Goal: Information Seeking & Learning: Learn about a topic

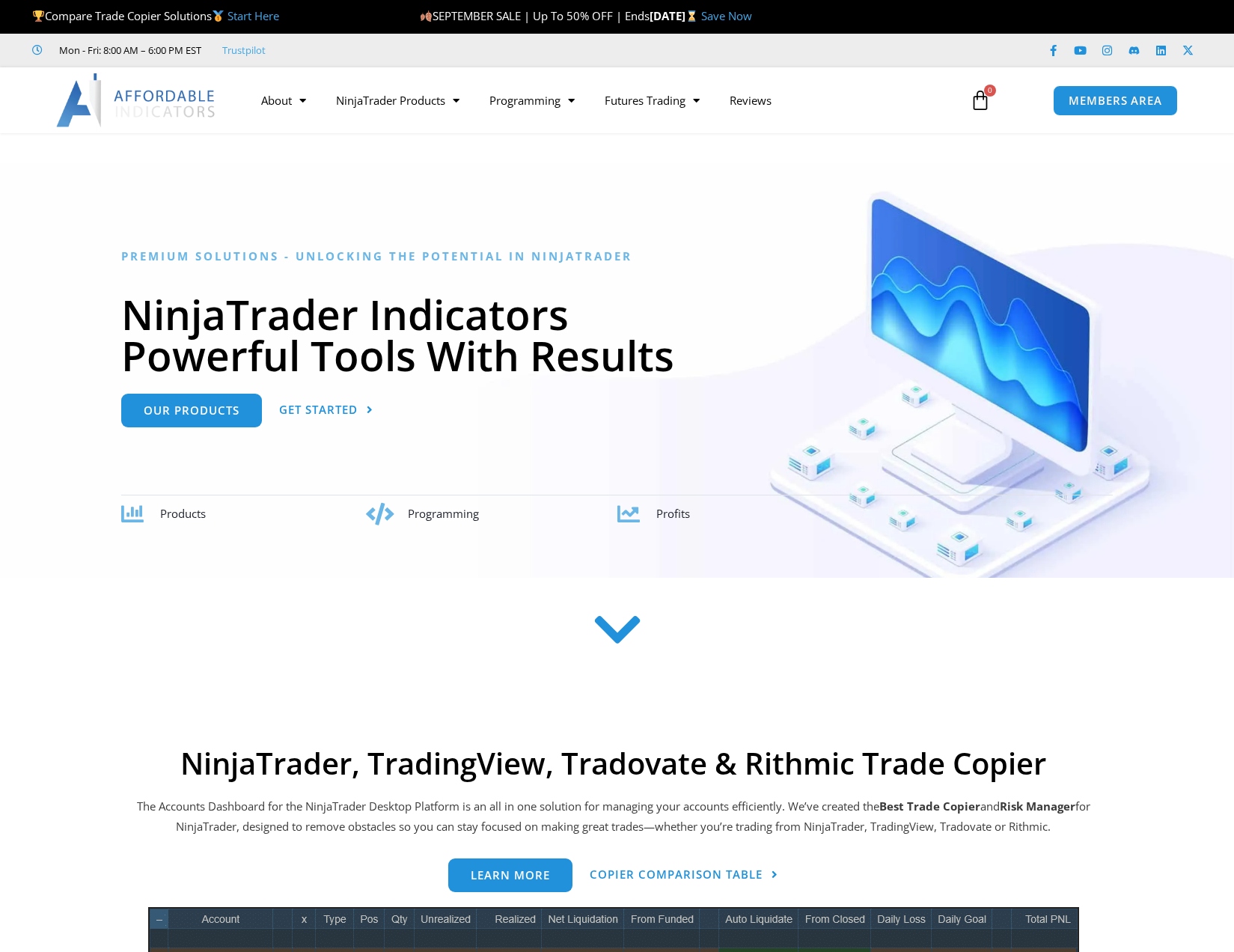
click at [607, 20] on span "SEPTEMBER SALE | Up To 50% OFF | Ends" at bounding box center [534, 16] width 230 height 15
click at [752, 14] on link "Save Now" at bounding box center [726, 16] width 51 height 15
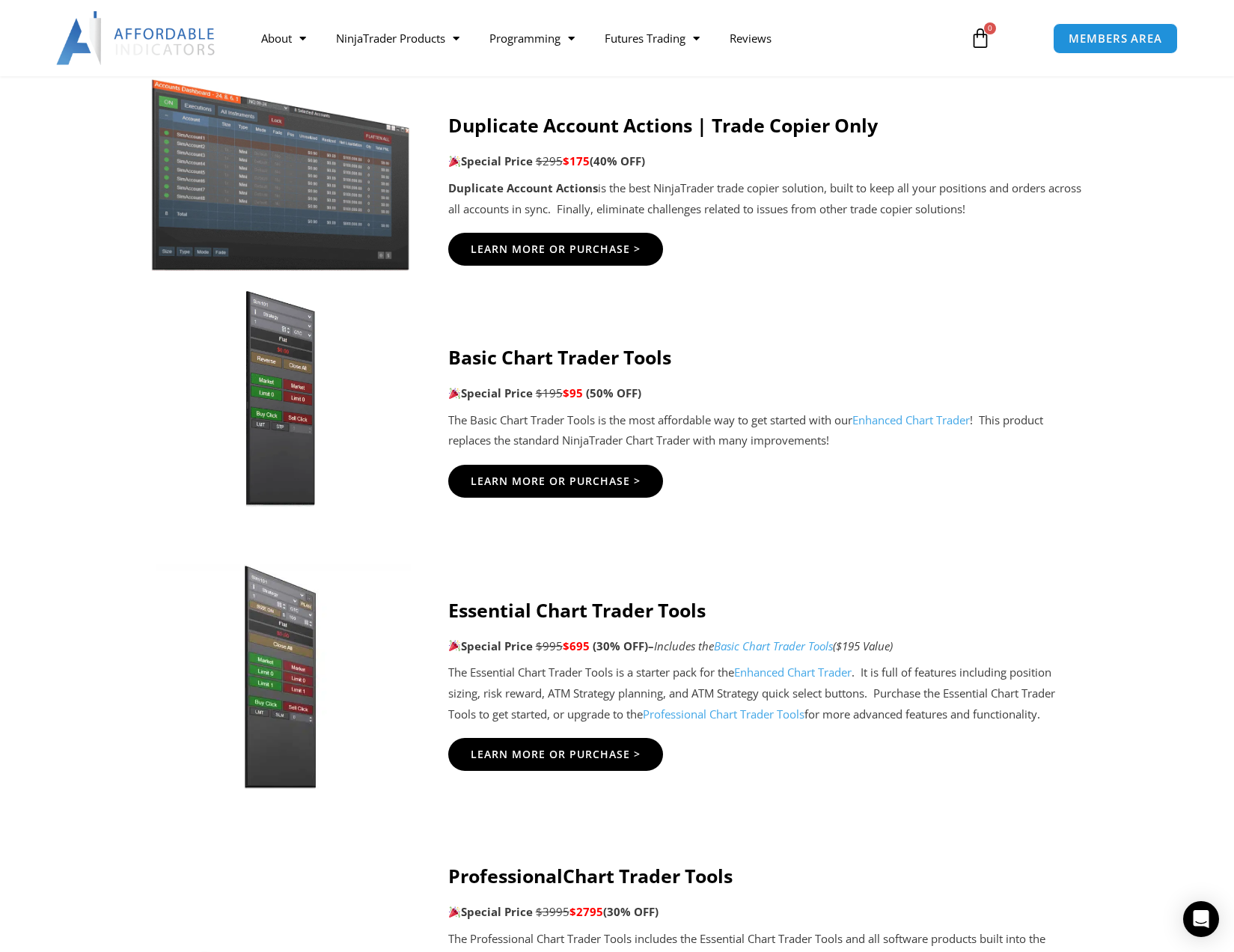
scroll to position [1197, 0]
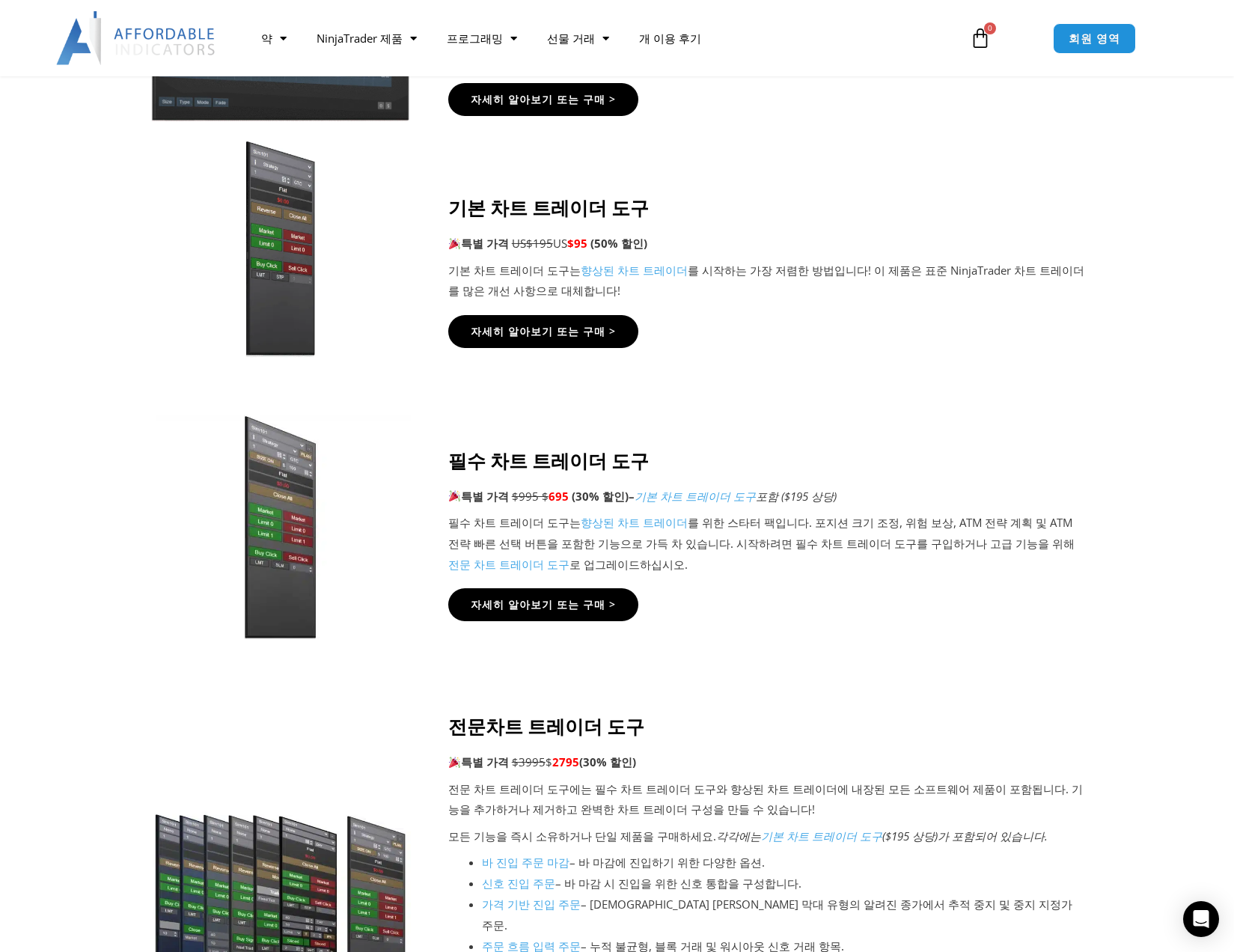
click at [1144, 430] on icon at bounding box center [616, 481] width 1235 height 180
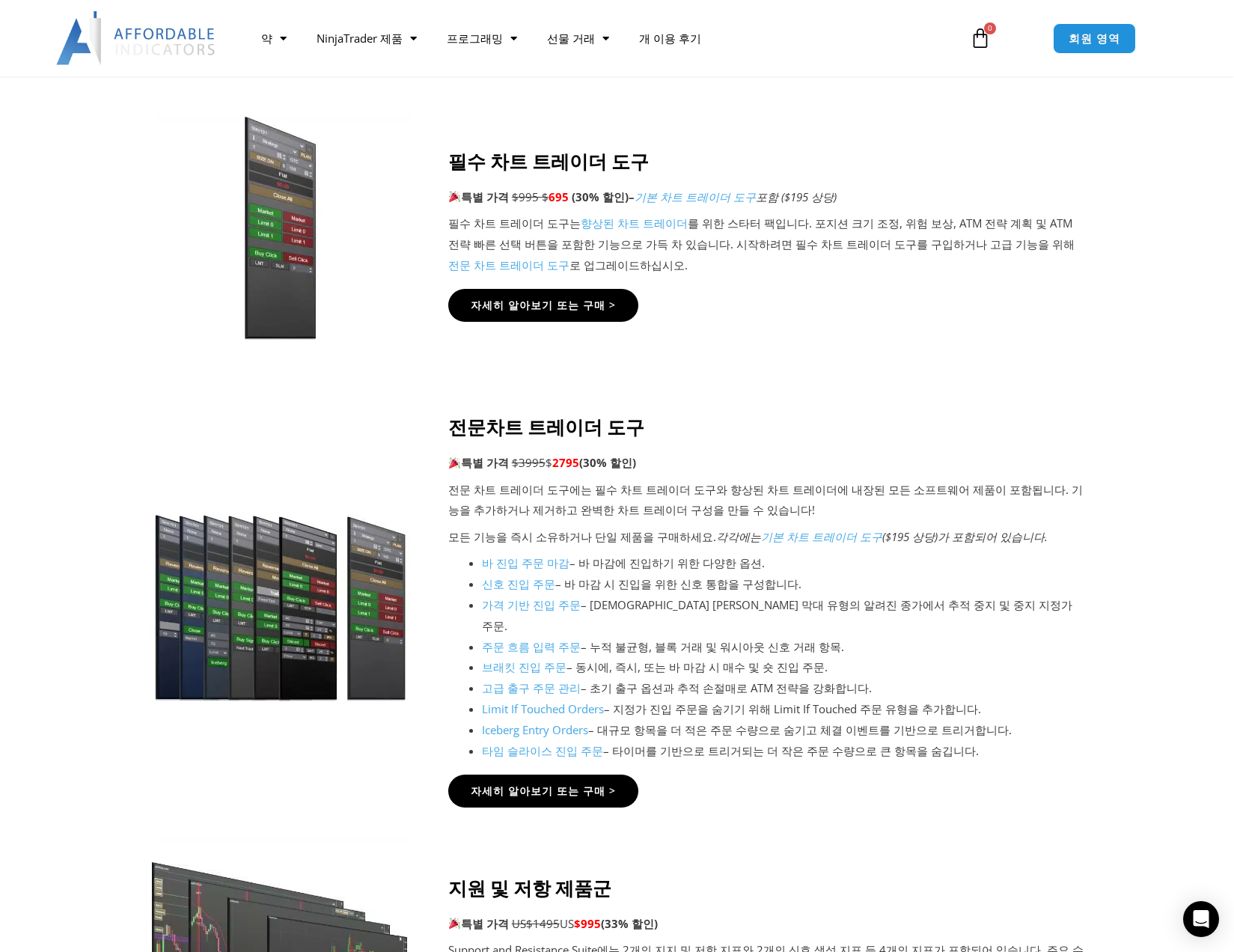
click at [940, 720] on li "Iceberg Entry Orders – 대규모 항목을 더 적은 주문 수량으로 숨기고 체결 이벤트를 기반으로 트리거합니다." at bounding box center [784, 730] width 603 height 21
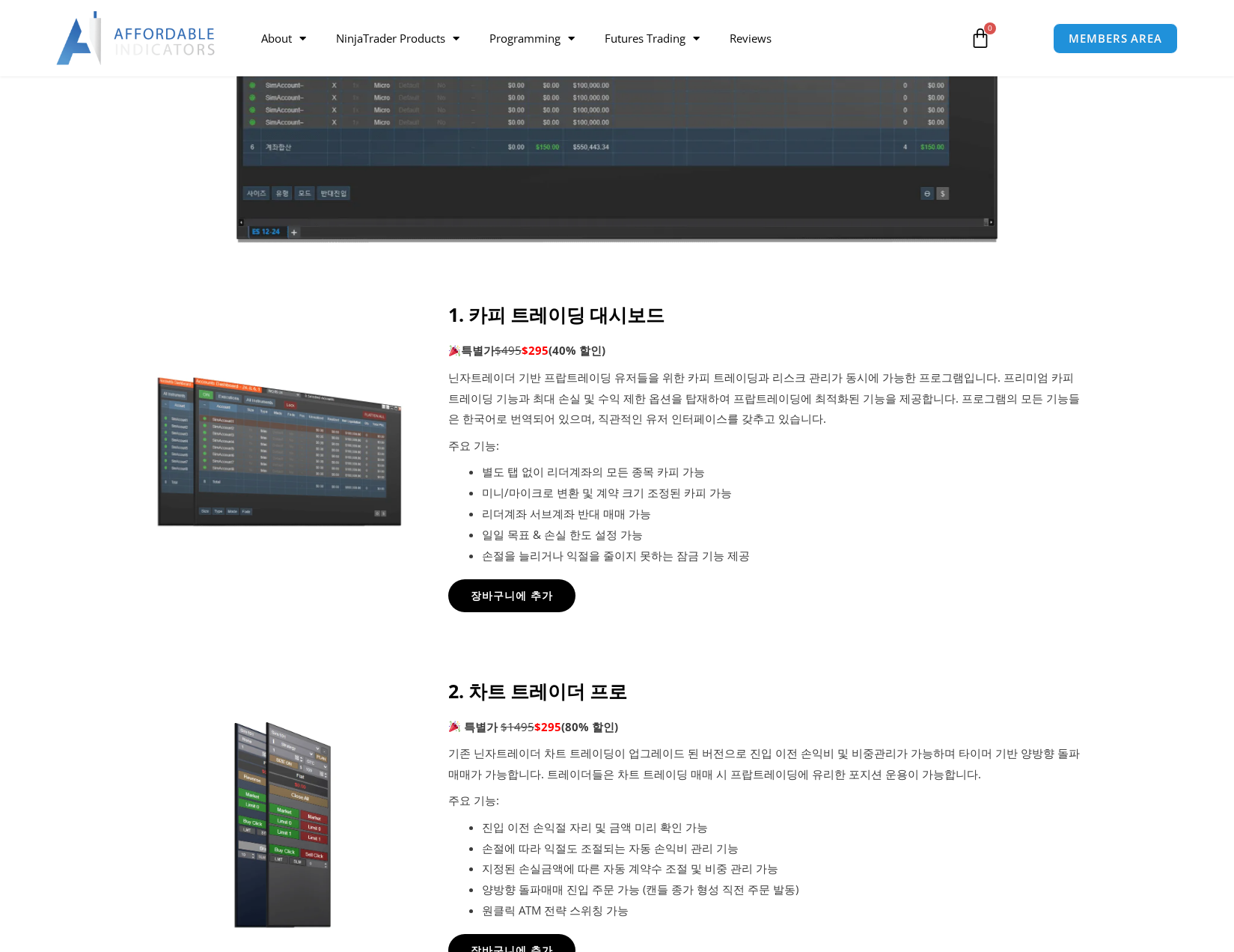
click at [859, 425] on p "닌자트레이더 기반 프랍트레이딩 유저들을 위한 카피 트레이딩과 리스크 관리가 동시에 가능한 프로그램입니다. 프리미엄 카피 트레이딩 기능과 최대 …" at bounding box center [767, 399] width 637 height 63
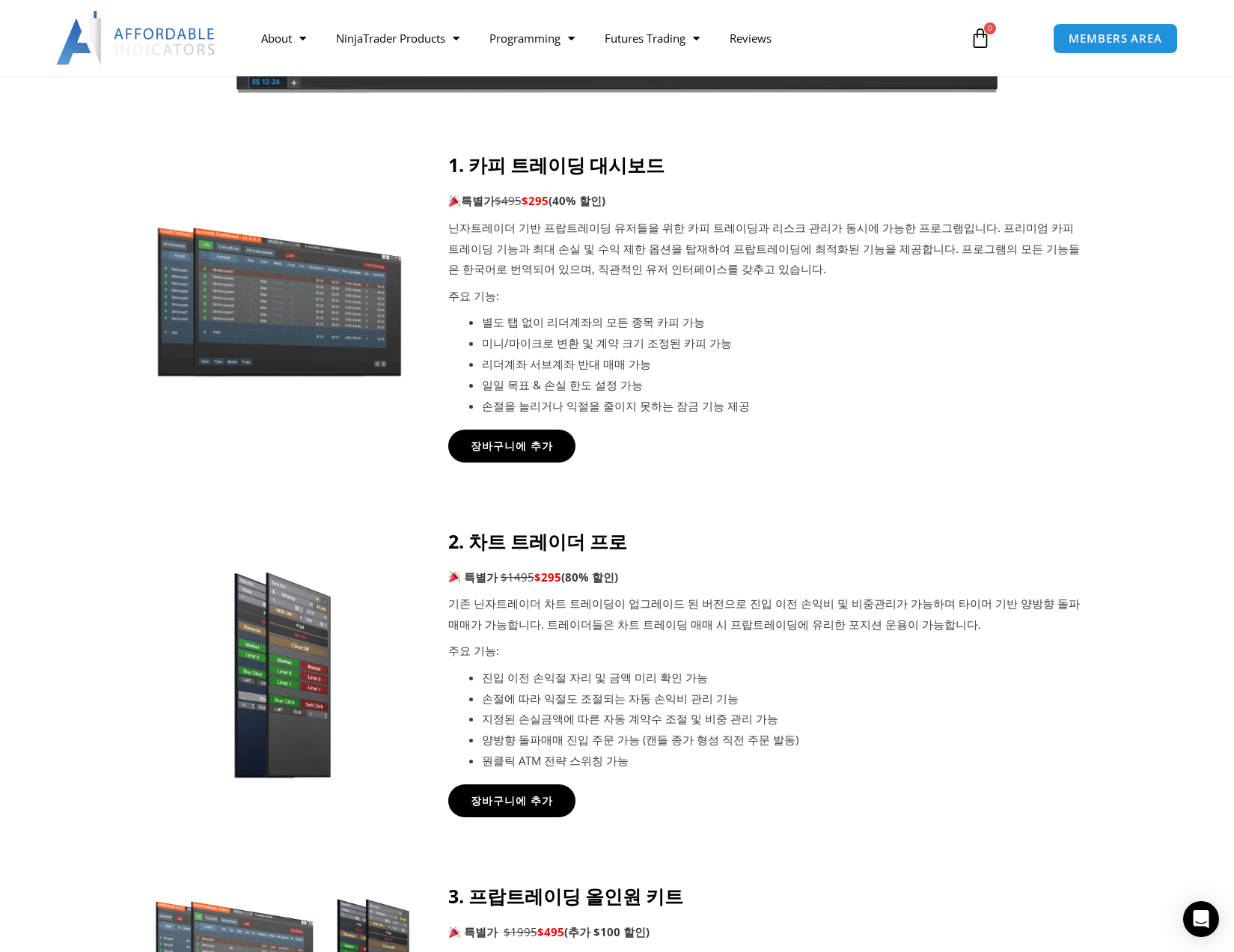
scroll to position [898, 0]
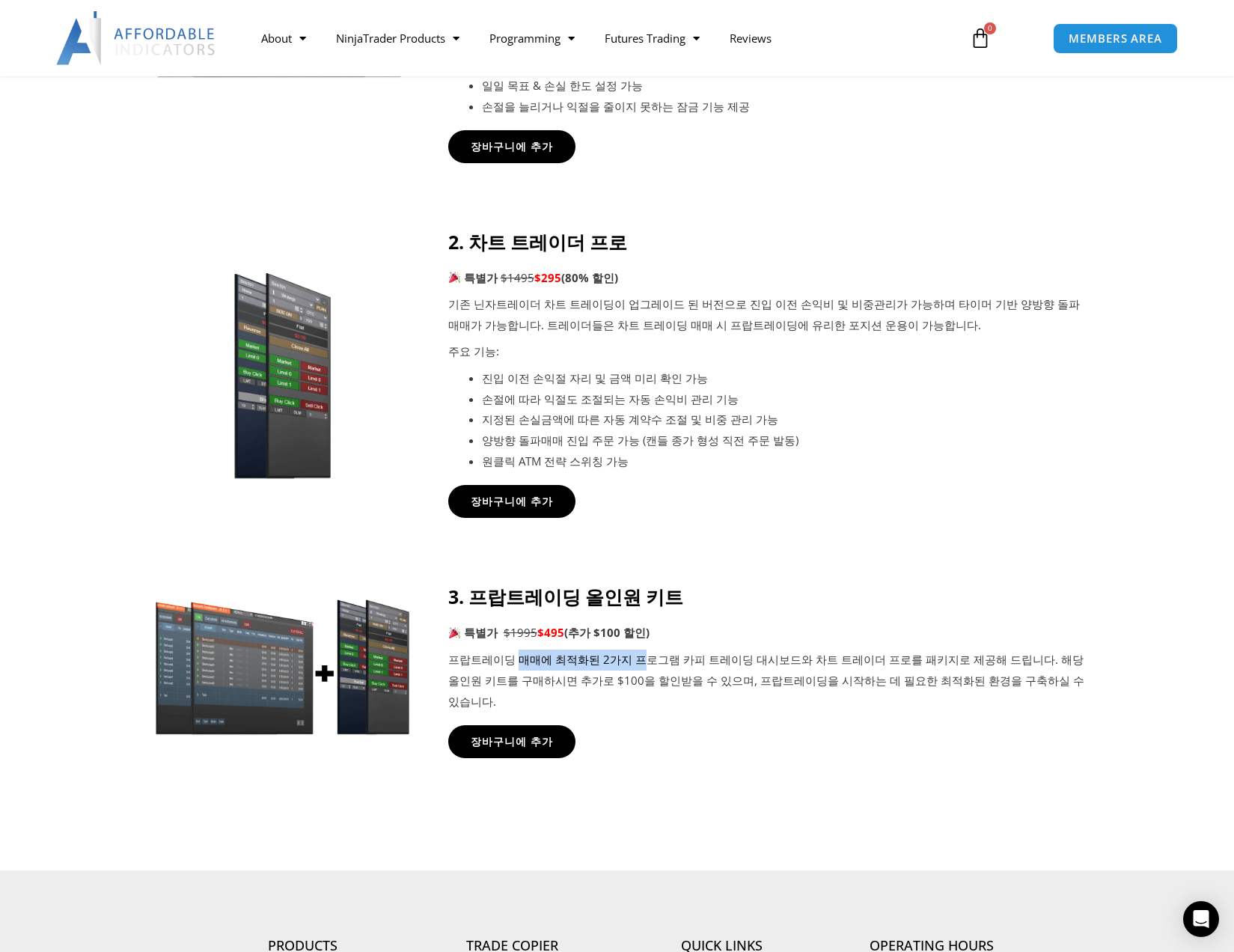
drag, startPoint x: 516, startPoint y: 666, endPoint x: 643, endPoint y: 663, distance: 127.0
click at [636, 659] on p "프랍트레이딩 매매에 최적화된 2가지 프로그램 카피 트레이딩 대시보드와 차트 트레이더 프로를 패키지로 제공해 드립니다. 해당 올인원 키트를 구매…" at bounding box center [767, 681] width 637 height 63
click at [652, 666] on p "프랍트레이딩 매매에 최적화된 2가지 프로그램 카피 트레이딩 대시보드와 차트 트레이더 프로를 패키지로 제공해 드립니다. 해당 올인원 키트를 구매…" at bounding box center [767, 681] width 637 height 63
click at [517, 661] on p "프랍트레이딩 매매에 최적화된 2가지 프로그램 카피 트레이딩 대시보드와 차트 트레이더 프로를 패키지로 제공해 드립니다. 해당 올인원 키트를 구매…" at bounding box center [767, 681] width 637 height 63
drag, startPoint x: 526, startPoint y: 663, endPoint x: 658, endPoint y: 667, distance: 132.1
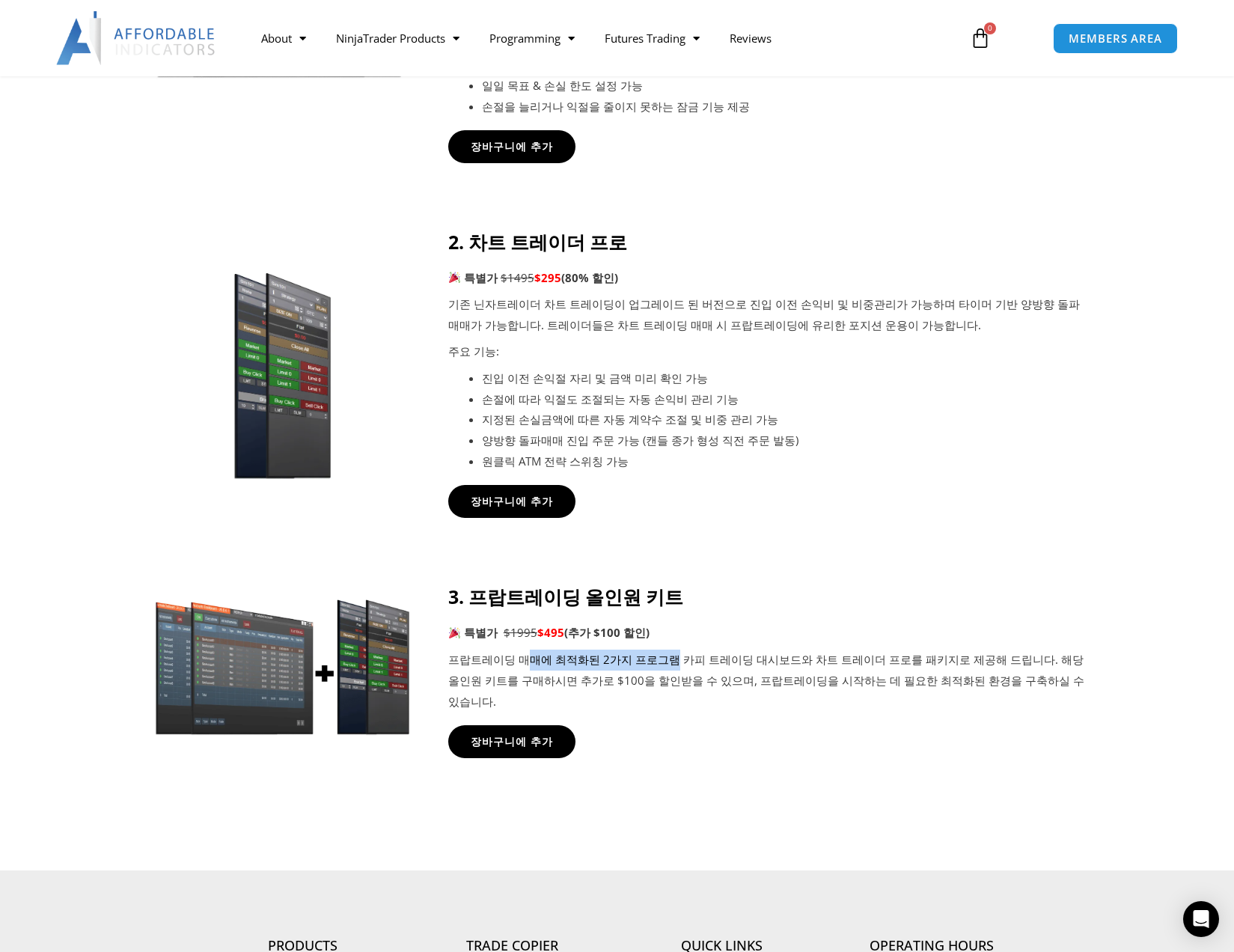
click at [658, 667] on p "프랍트레이딩 매매에 최적화된 2가지 프로그램 카피 트레이딩 대시보드와 차트 트레이더 프로를 패키지로 제공해 드립니다. 해당 올인원 키트를 구매…" at bounding box center [767, 681] width 637 height 63
click at [715, 684] on p "프랍트레이딩 매매에 최적화된 2가지 프로그램 카피 트레이딩 대시보드와 차트 트레이더 프로를 패키지로 제공해 드립니다. 해당 올인원 키트를 구매…" at bounding box center [767, 681] width 637 height 63
drag, startPoint x: 664, startPoint y: 672, endPoint x: 792, endPoint y: 670, distance: 128.0
click at [792, 670] on p "프랍트레이딩 매매에 최적화된 2가지 프로그램 카피 트레이딩 대시보드와 차트 트레이더 프로를 패키지로 제공해 드립니다. 해당 올인원 키트를 구매…" at bounding box center [767, 681] width 637 height 63
click at [792, 670] on p "프랍트레이딩 매매에 최적화된 2가지 프로그램 카피 트레이딩 대시보드와 차트 트레이더 프로를 패키지로 제공해 드립니다. 해당 올인원 키트를 구매…" at bounding box center [767, 681] width 637 height 63
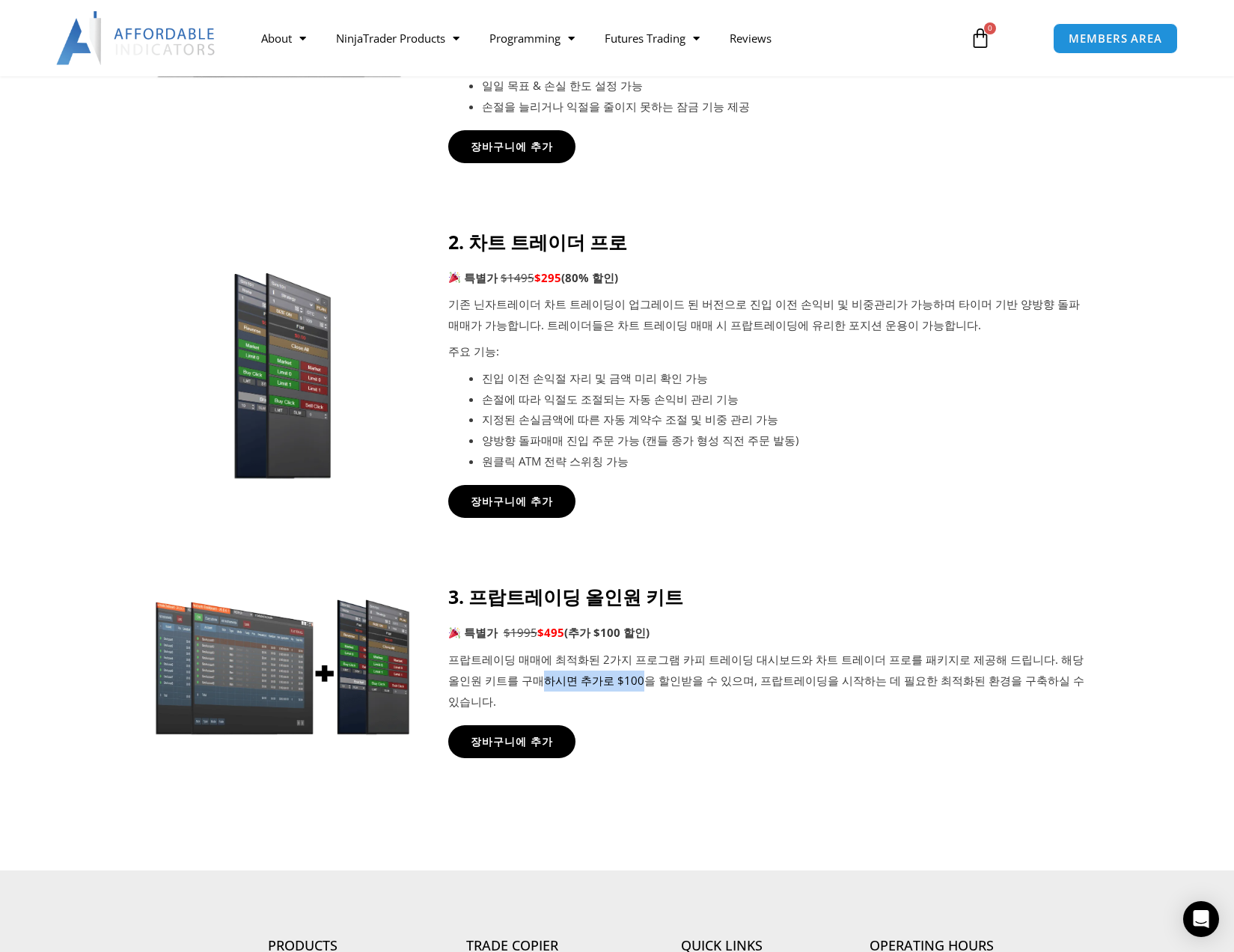
drag, startPoint x: 517, startPoint y: 677, endPoint x: 589, endPoint y: 676, distance: 72.0
click at [583, 675] on p "프랍트레이딩 매매에 최적화된 2가지 프로그램 카피 트레이딩 대시보드와 차트 트레이더 프로를 패키지로 제공해 드립니다. 해당 올인원 키트를 구매…" at bounding box center [767, 681] width 637 height 63
click at [649, 684] on p "프랍트레이딩 매매에 최적화된 2가지 프로그램 카피 트레이딩 대시보드와 차트 트레이더 프로를 패키지로 제공해 드립니다. 해당 올인원 키트를 구매…" at bounding box center [767, 681] width 637 height 63
click at [680, 686] on p "프랍트레이딩 매매에 최적화된 2가지 프로그램 카피 트레이딩 대시보드와 차트 트레이더 프로를 패키지로 제공해 드립니다. 해당 올인원 키트를 구매…" at bounding box center [767, 681] width 637 height 63
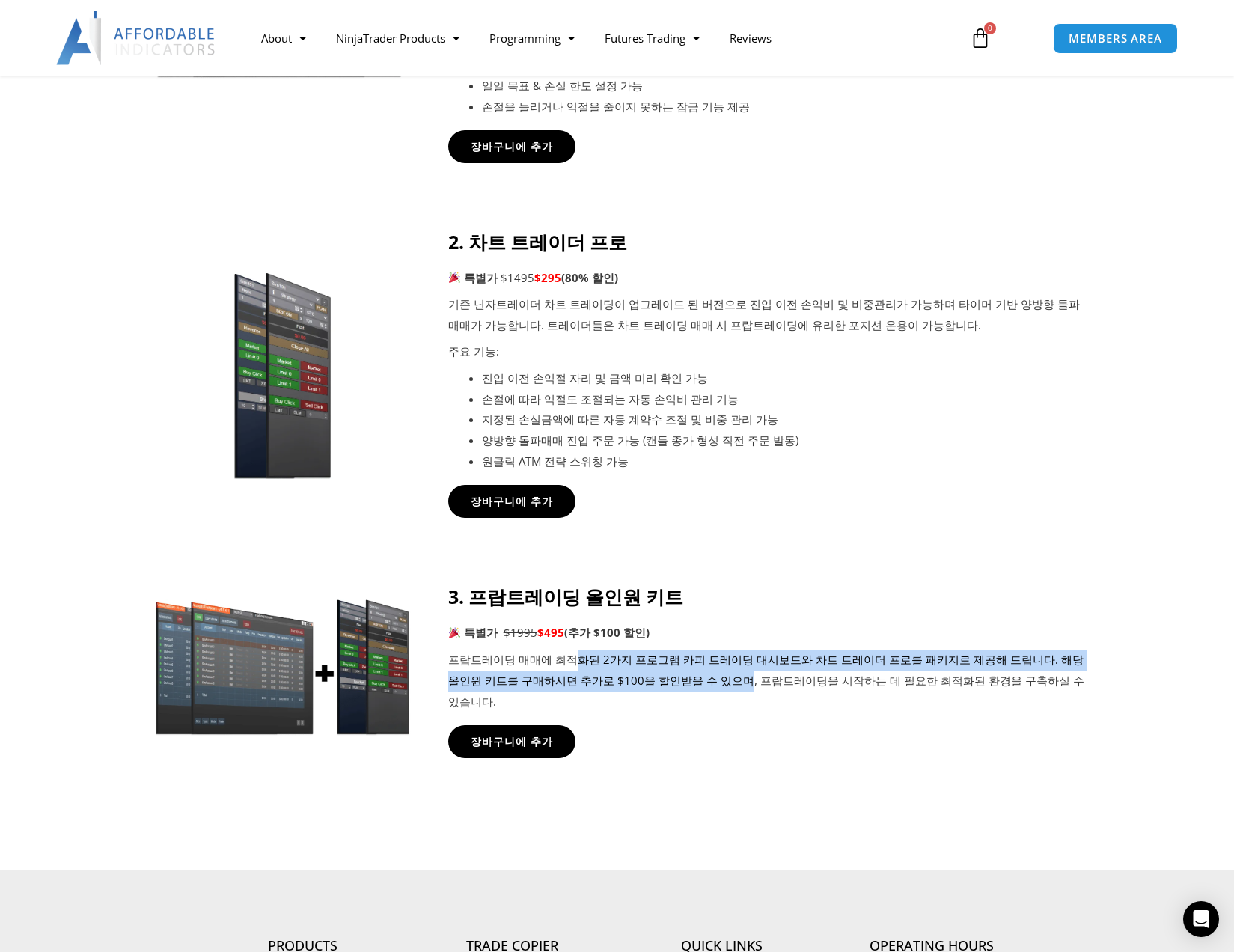
drag, startPoint x: 687, startPoint y: 683, endPoint x: 563, endPoint y: 666, distance: 125.2
click at [563, 666] on p "프랍트레이딩 매매에 최적화된 2가지 프로그램 카피 트레이딩 대시보드와 차트 트레이더 프로를 패키지로 제공해 드립니다. 해당 올인원 키트를 구매…" at bounding box center [767, 681] width 637 height 63
click at [638, 680] on p "프랍트레이딩 매매에 최적화된 2가지 프로그램 카피 트레이딩 대시보드와 차트 트레이더 프로를 패키지로 제공해 드립니다. 해당 올인원 키트를 구매…" at bounding box center [767, 681] width 637 height 63
drag, startPoint x: 684, startPoint y: 685, endPoint x: 530, endPoint y: 660, distance: 156.0
click at [530, 660] on p "프랍트레이딩 매매에 최적화된 2가지 프로그램 카피 트레이딩 대시보드와 차트 트레이더 프로를 패키지로 제공해 드립니다. 해당 올인원 키트를 구매…" at bounding box center [767, 681] width 637 height 63
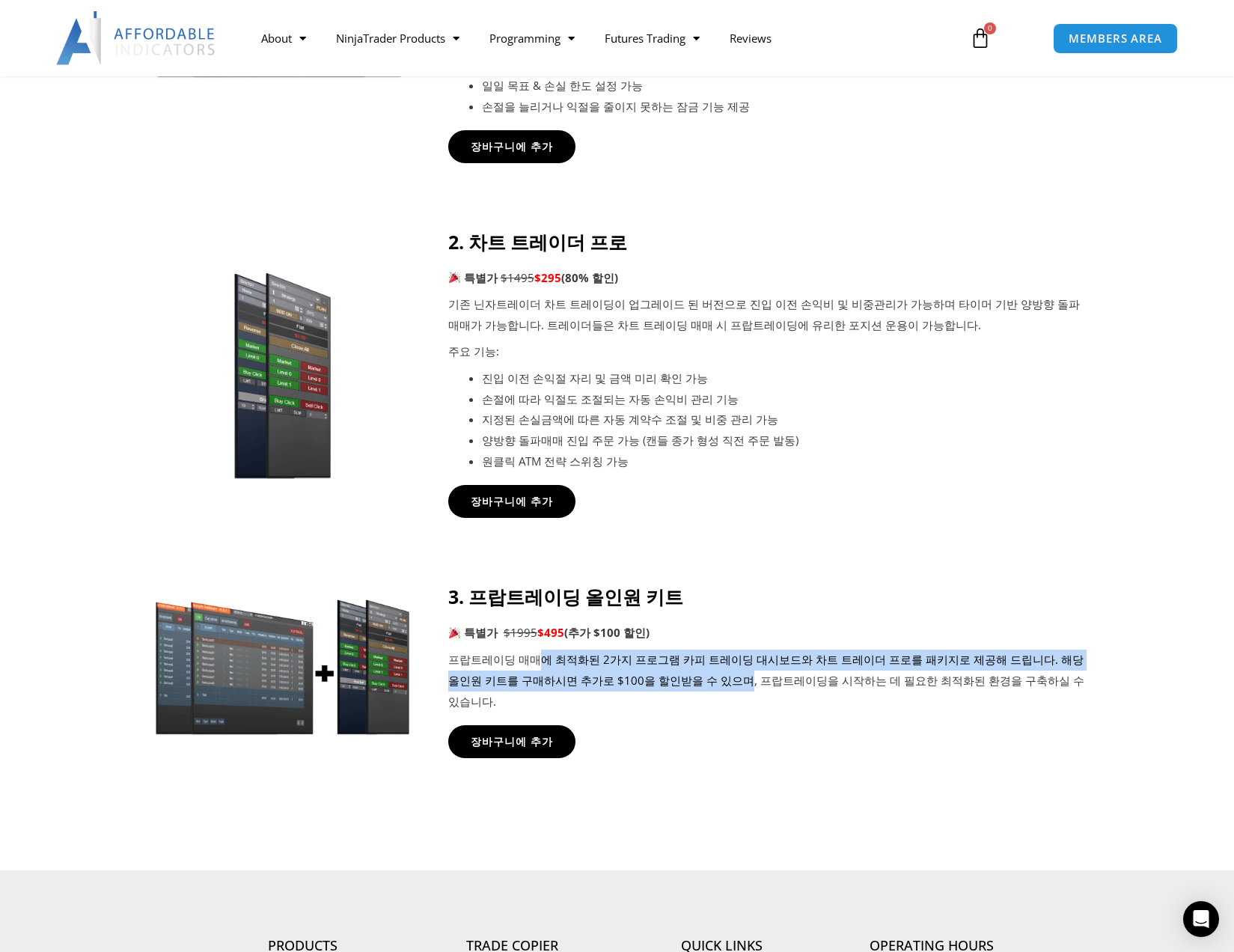
click at [676, 695] on p "프랍트레이딩 매매에 최적화된 2가지 프로그램 카피 트레이딩 대시보드와 차트 트레이더 프로를 패키지로 제공해 드립니다. 해당 올인원 키트를 구매…" at bounding box center [767, 681] width 637 height 63
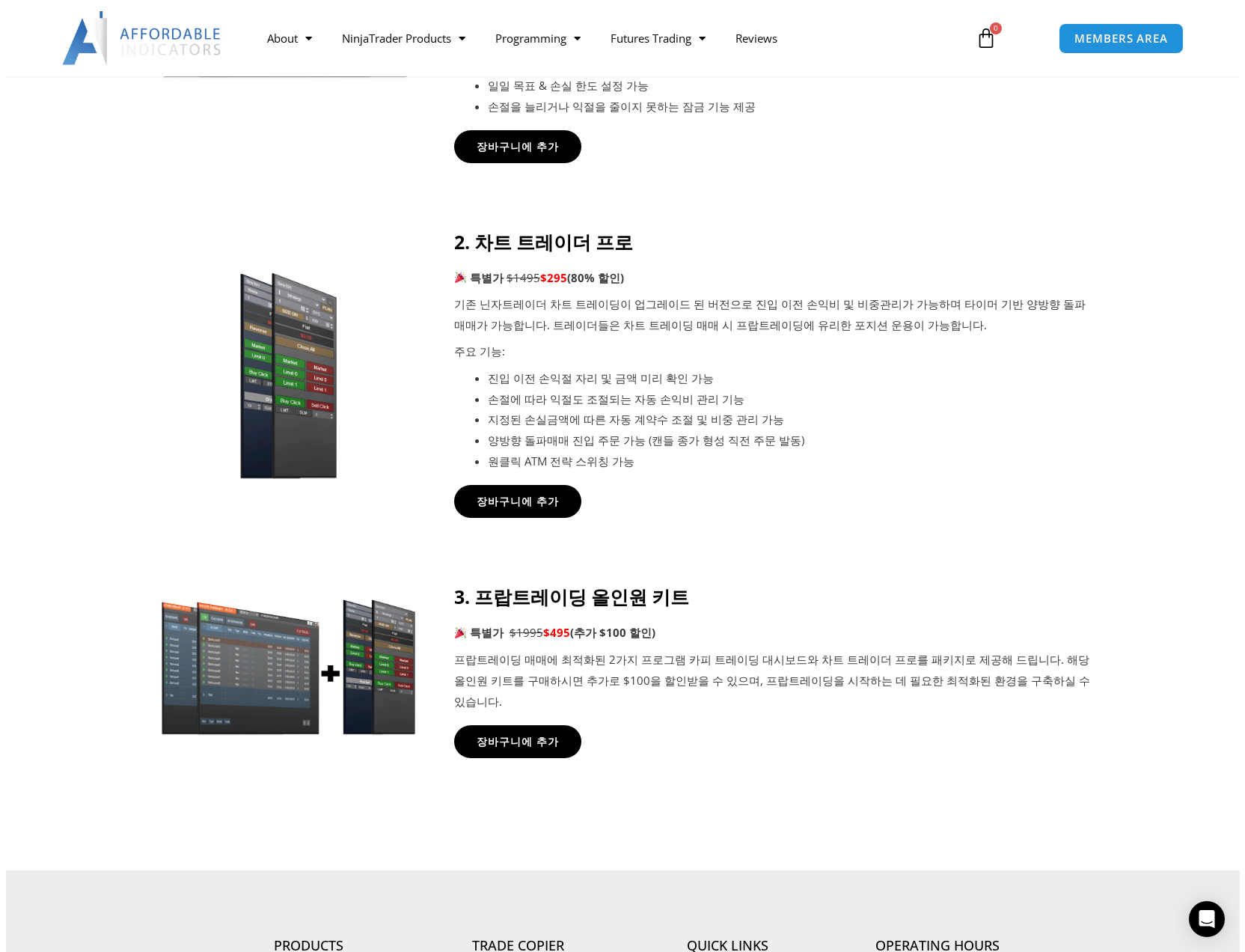
scroll to position [598, 0]
